Goal: Information Seeking & Learning: Learn about a topic

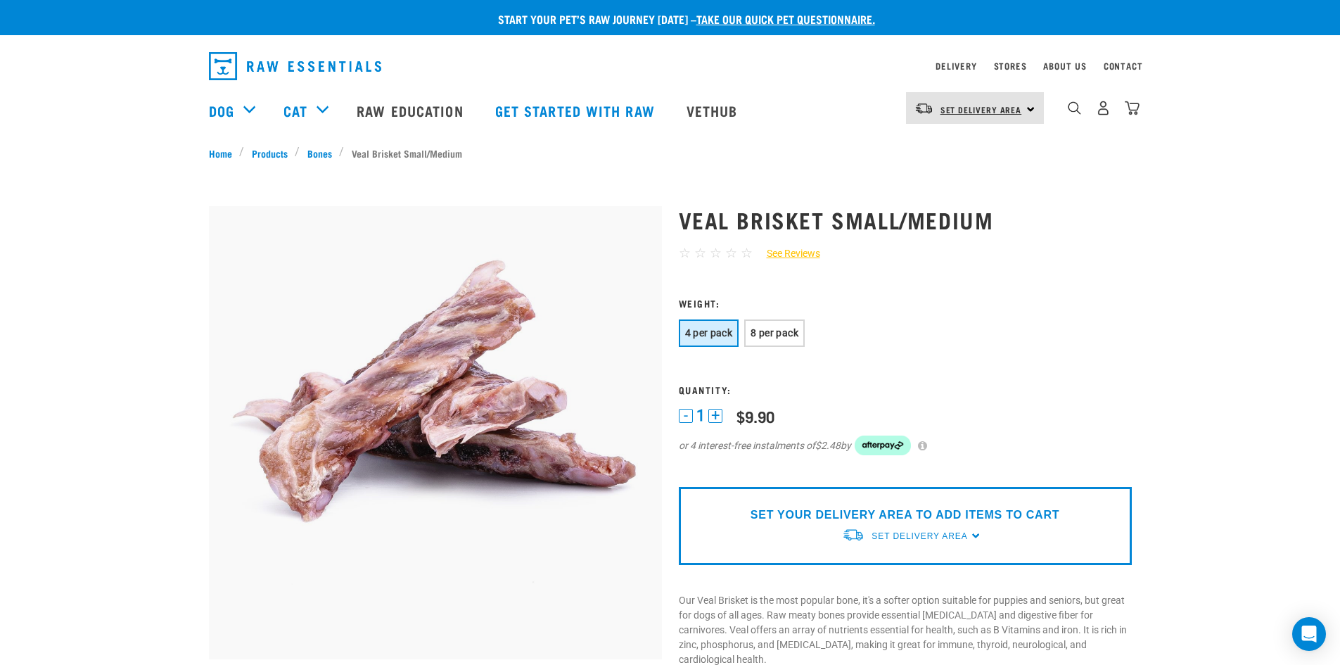
click at [984, 107] on span "Set Delivery Area" at bounding box center [981, 109] width 82 height 5
drag, startPoint x: 956, startPoint y: 147, endPoint x: 944, endPoint y: 147, distance: 12.7
click at [956, 147] on link "[GEOGRAPHIC_DATA]" at bounding box center [973, 147] width 135 height 31
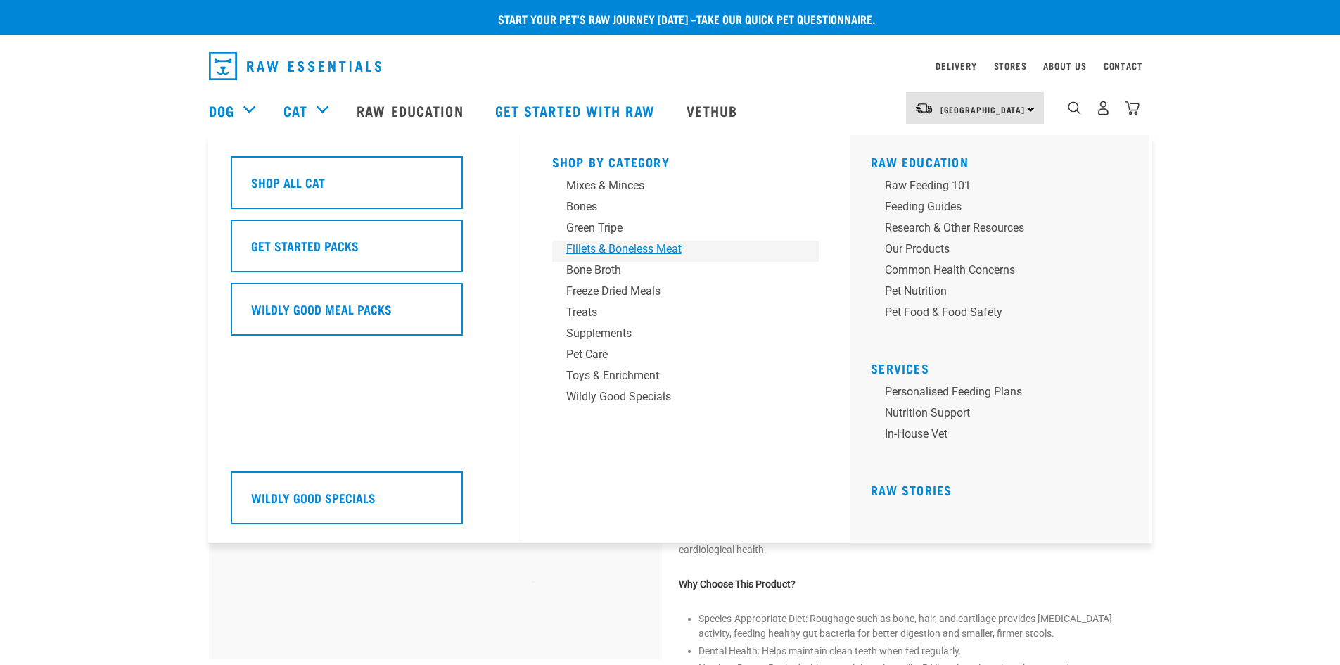
click at [601, 250] on div "Fillets & Boneless Meat" at bounding box center [675, 248] width 219 height 17
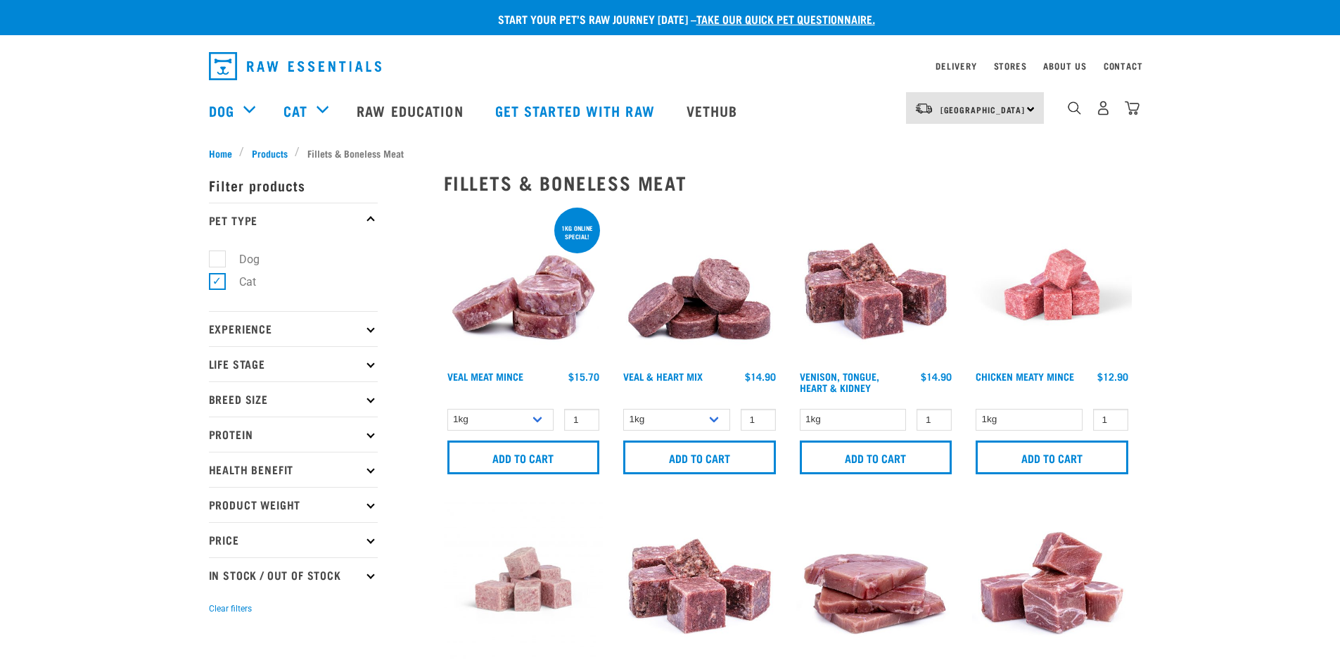
click at [223, 113] on link "Dog" at bounding box center [221, 110] width 25 height 21
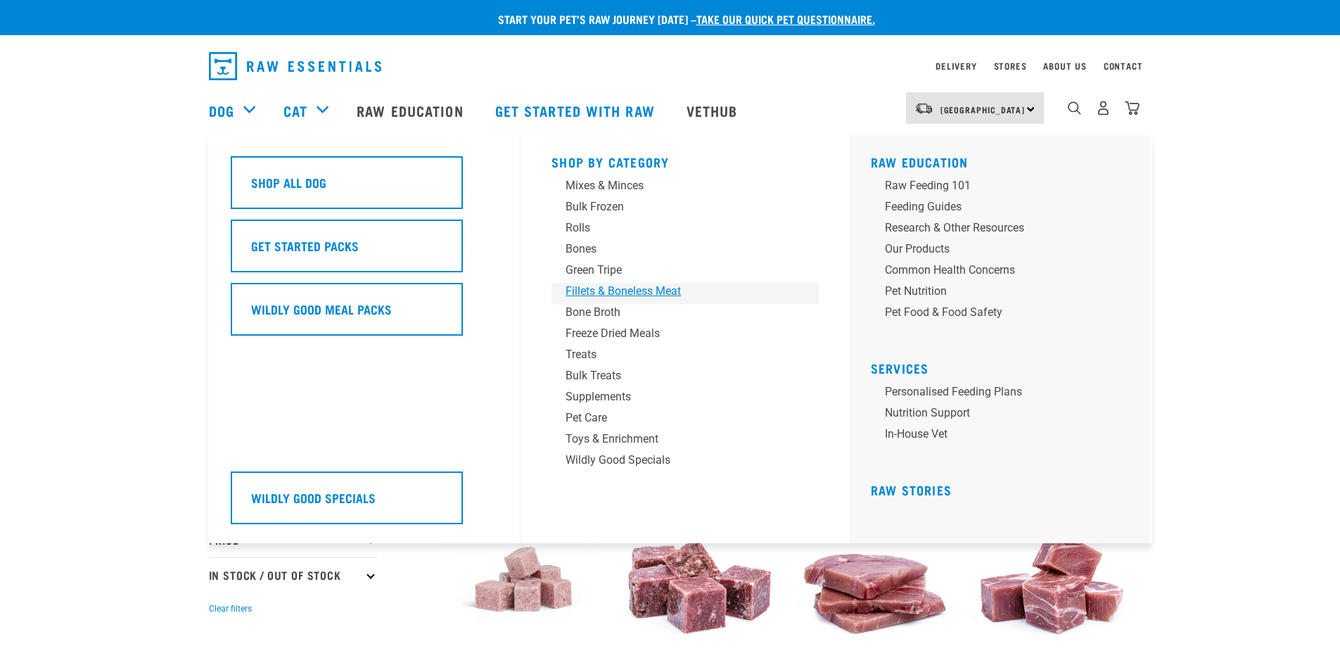
click at [606, 290] on div "Fillets & Boneless Meat" at bounding box center [674, 291] width 219 height 17
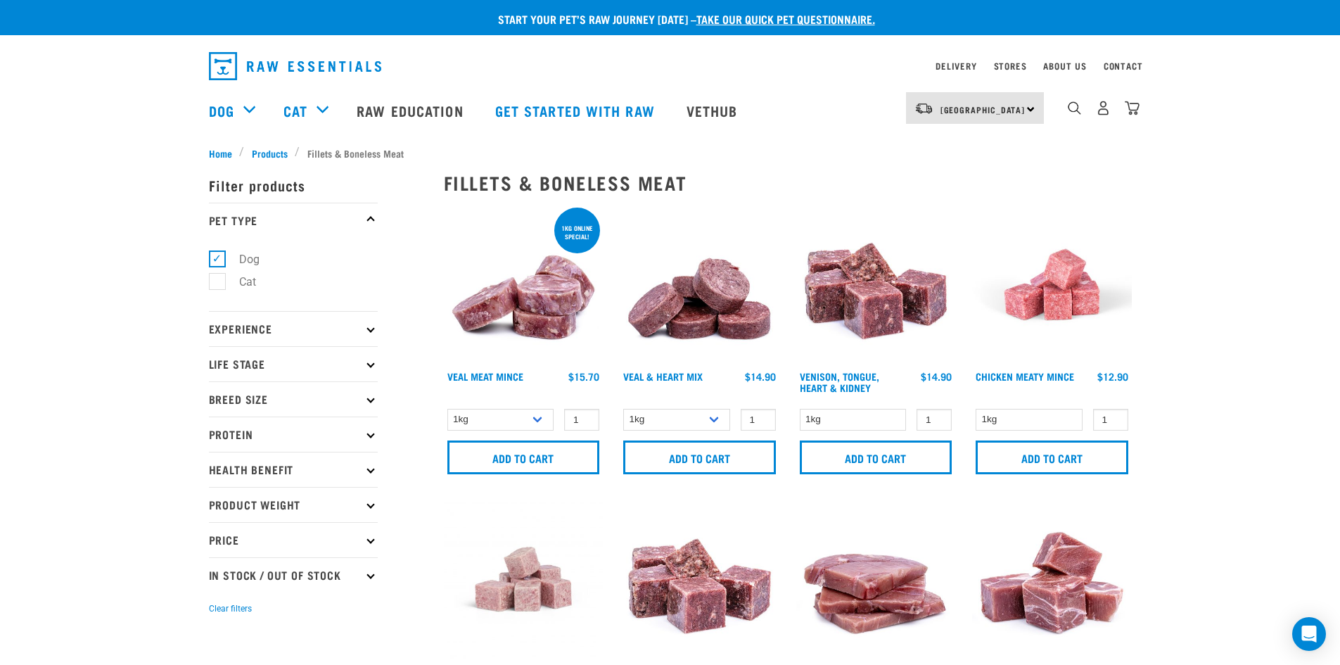
click at [356, 434] on p "Protein" at bounding box center [293, 433] width 169 height 35
click at [219, 563] on label "Goat" at bounding box center [243, 565] width 52 height 18
click at [218, 563] on input "Goat" at bounding box center [213, 562] width 9 height 9
checkbox input "true"
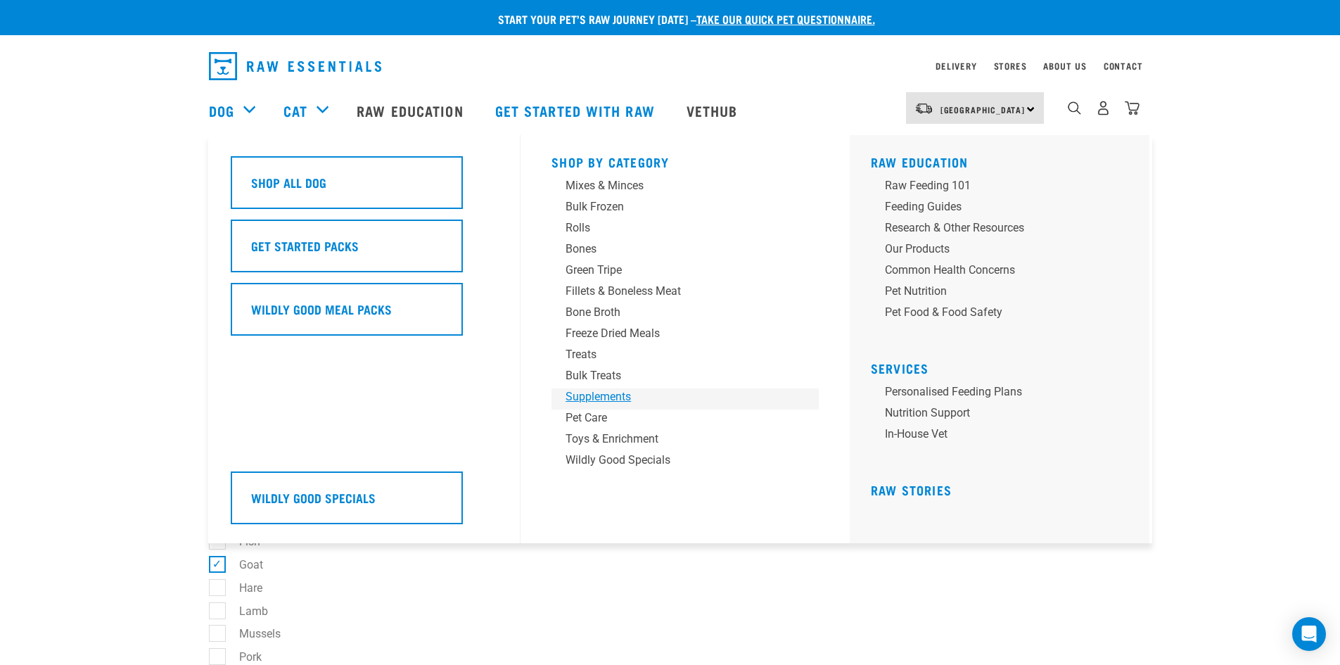
click at [586, 399] on div "Supplements" at bounding box center [674, 396] width 219 height 17
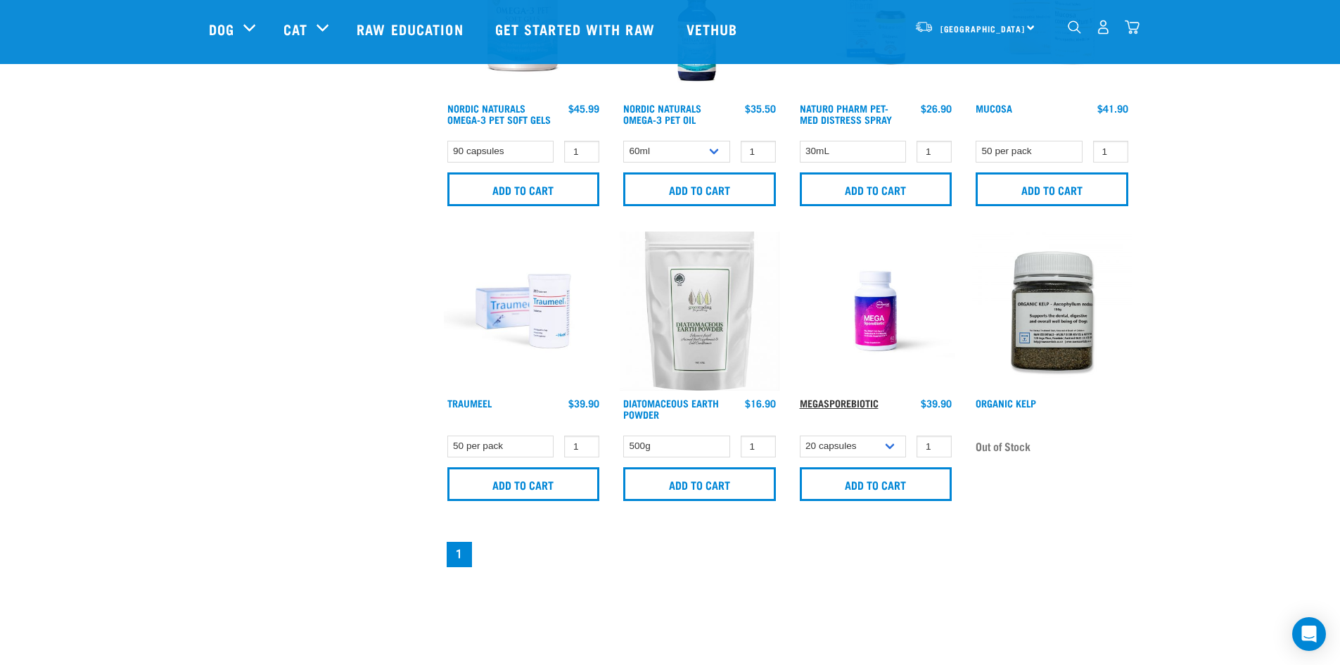
click at [846, 401] on link "MegaSporeBiotic" at bounding box center [839, 402] width 79 height 5
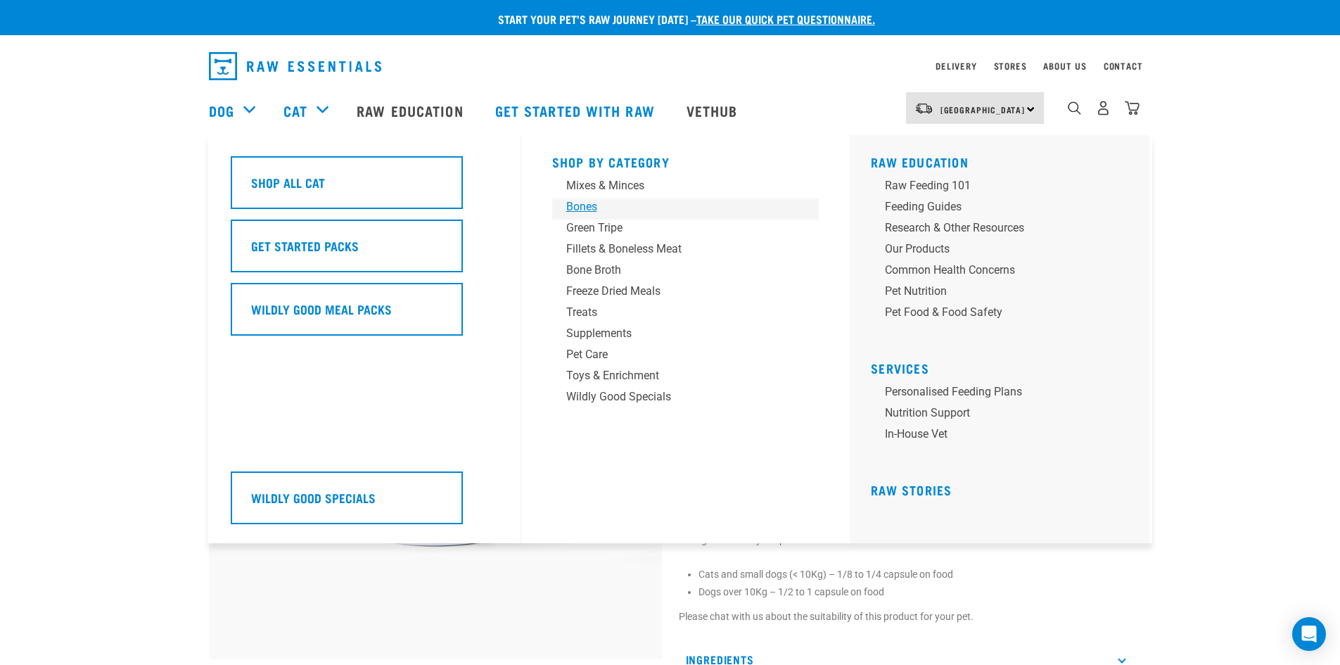
click at [600, 205] on div "Bones" at bounding box center [675, 206] width 219 height 17
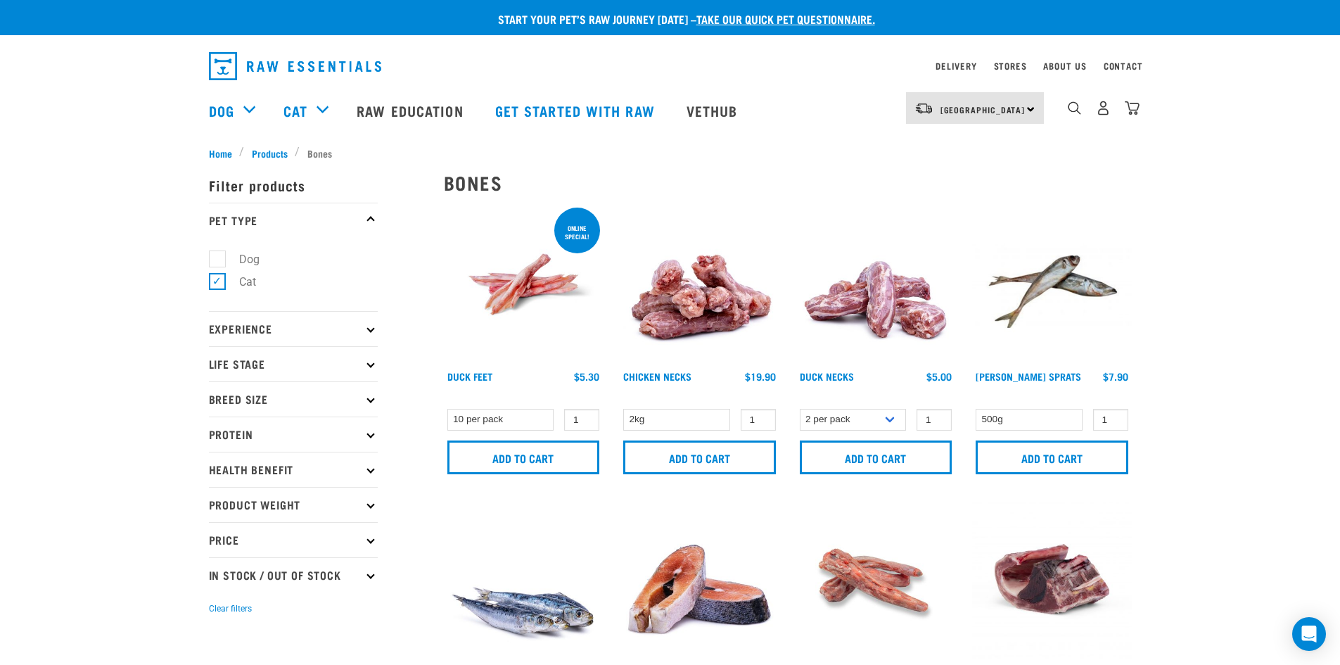
click at [248, 437] on p "Protein" at bounding box center [293, 433] width 169 height 35
click at [224, 566] on label "Goat" at bounding box center [243, 565] width 52 height 18
click at [218, 566] on input "Goat" at bounding box center [213, 562] width 9 height 9
checkbox input "true"
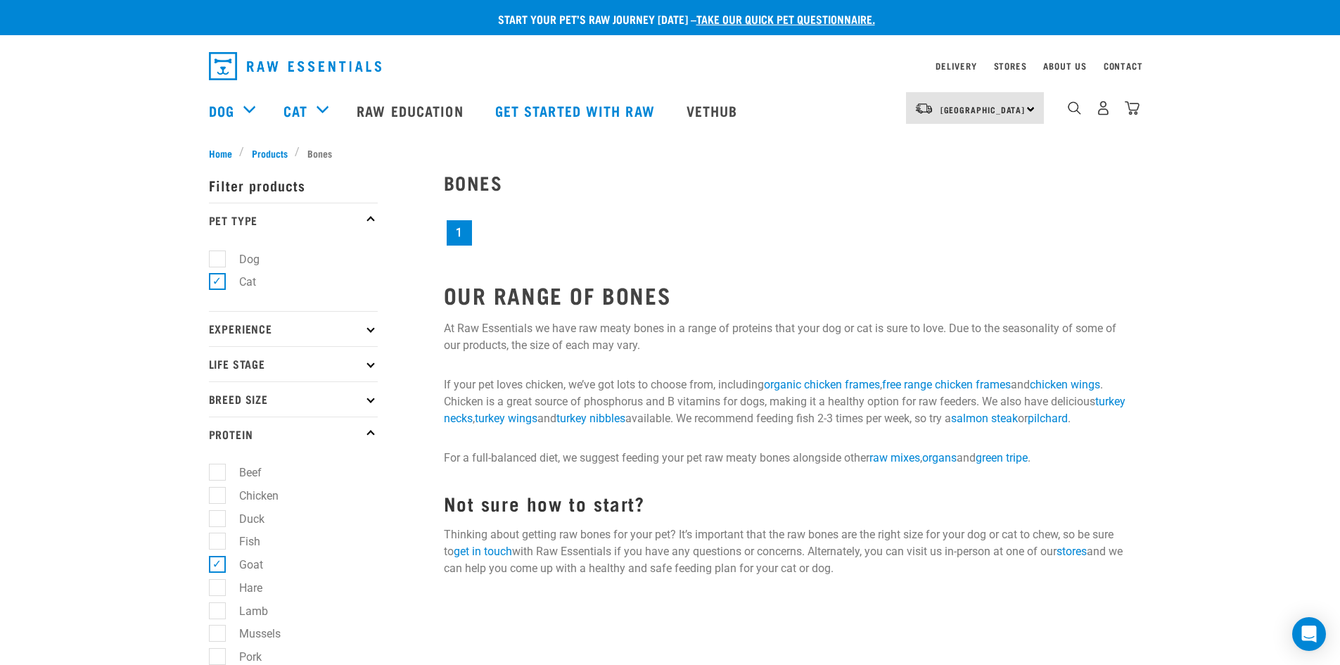
click at [218, 258] on label "Dog" at bounding box center [241, 259] width 49 height 18
click at [218, 258] on input "Dog" at bounding box center [213, 256] width 9 height 9
checkbox input "true"
drag, startPoint x: 211, startPoint y: 278, endPoint x: 220, endPoint y: 285, distance: 11.5
click at [217, 278] on label "Cat" at bounding box center [239, 282] width 45 height 18
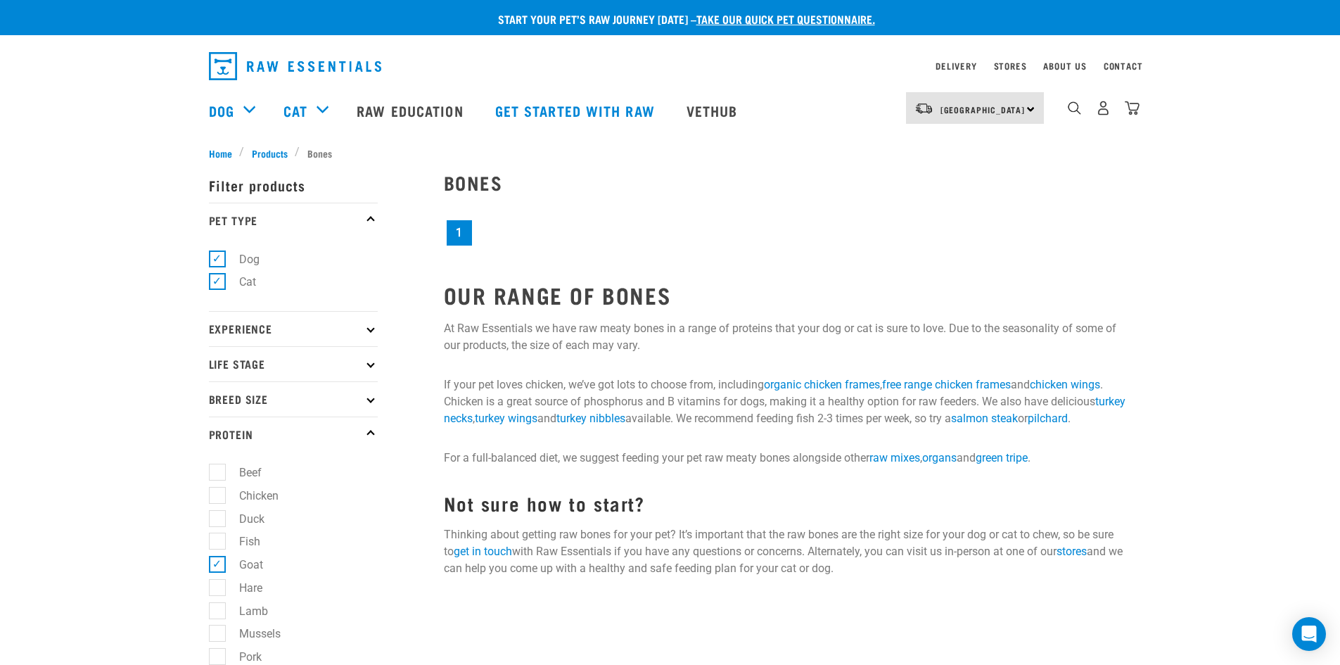
click at [212, 278] on input "Cat" at bounding box center [213, 279] width 9 height 9
checkbox input "false"
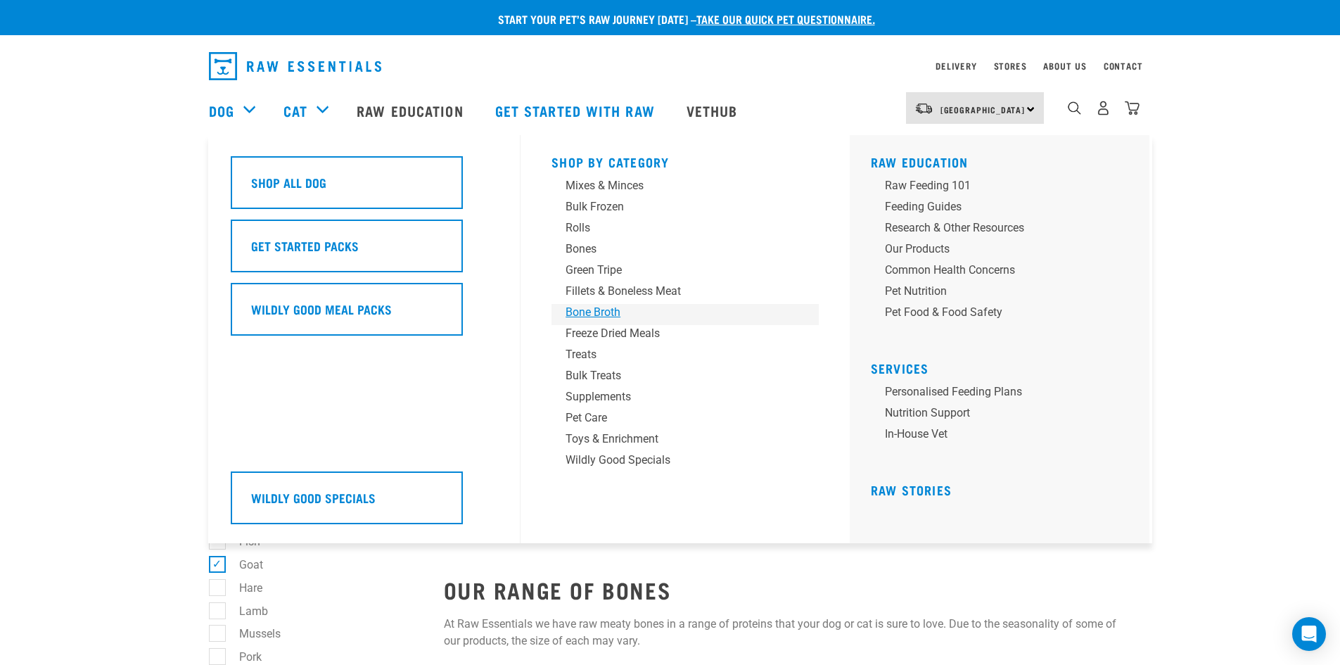
click at [591, 304] on div "Bone Broth" at bounding box center [674, 312] width 219 height 17
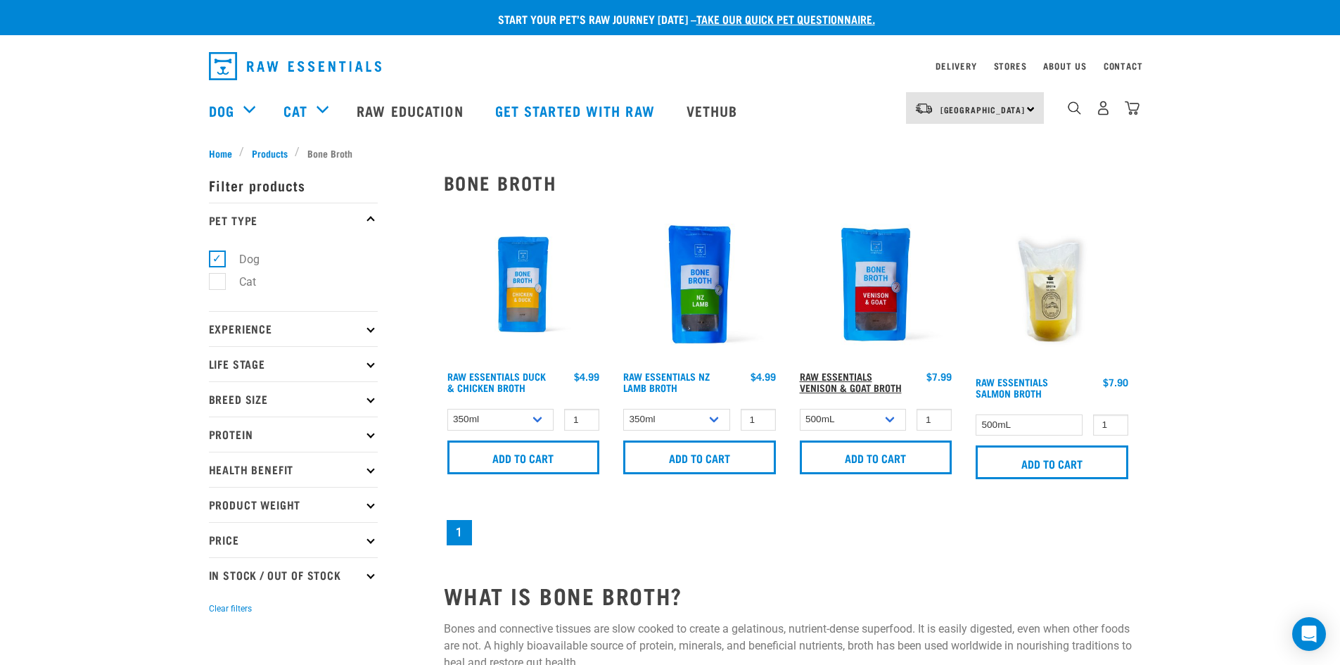
click at [858, 386] on link "Raw Essentials Venison & Goat Broth" at bounding box center [851, 381] width 102 height 16
